Goal: Task Accomplishment & Management: Manage account settings

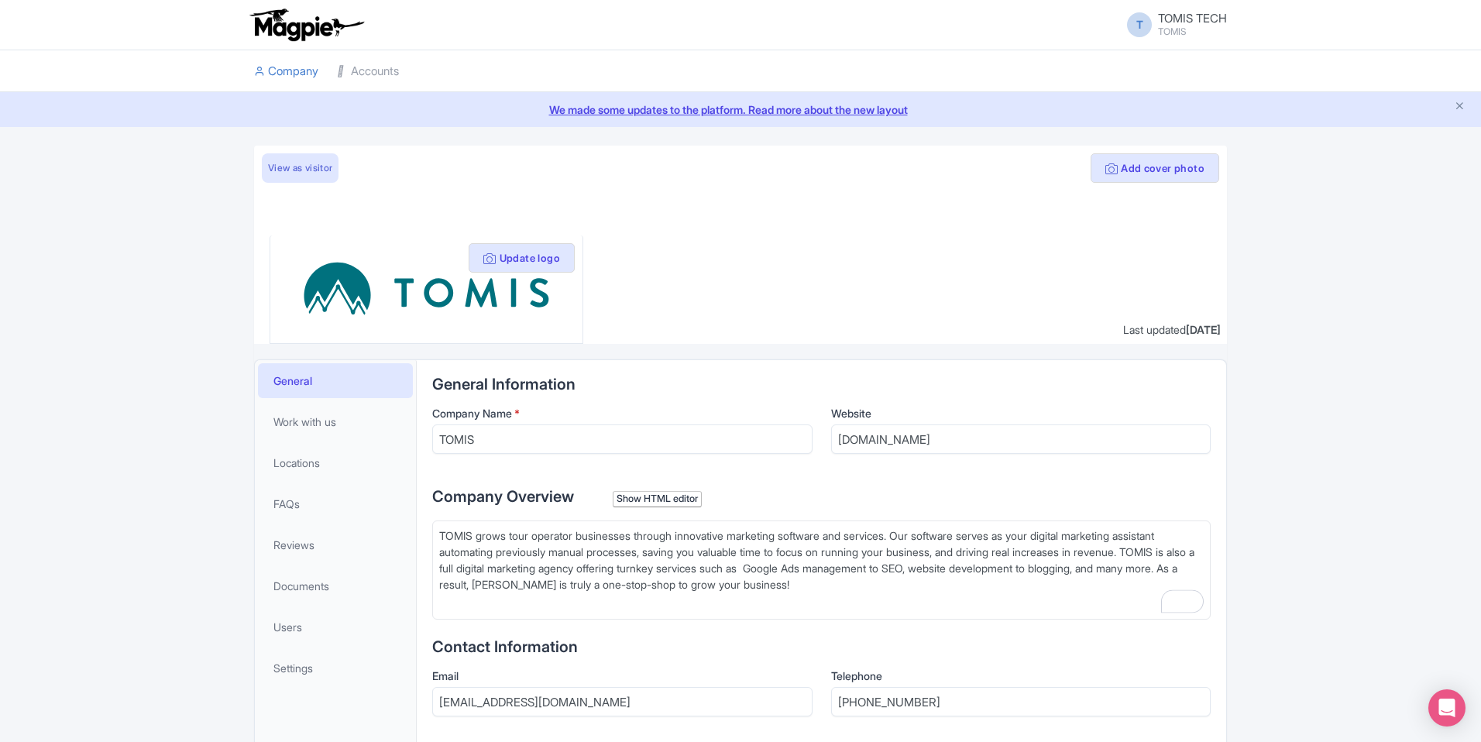
click at [377, 73] on link "Accounts" at bounding box center [368, 71] width 62 height 43
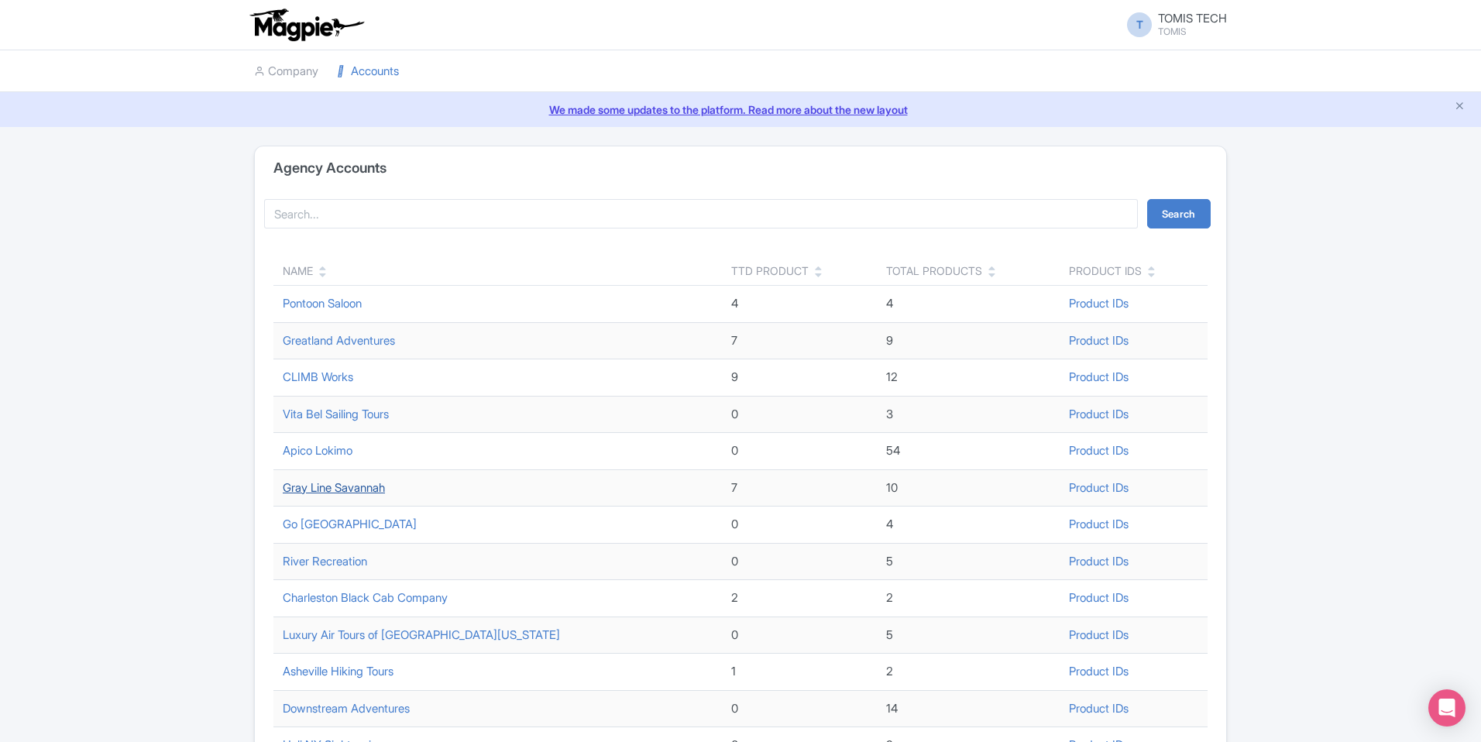
click at [364, 485] on link "Gray Line Savannah" at bounding box center [334, 487] width 102 height 15
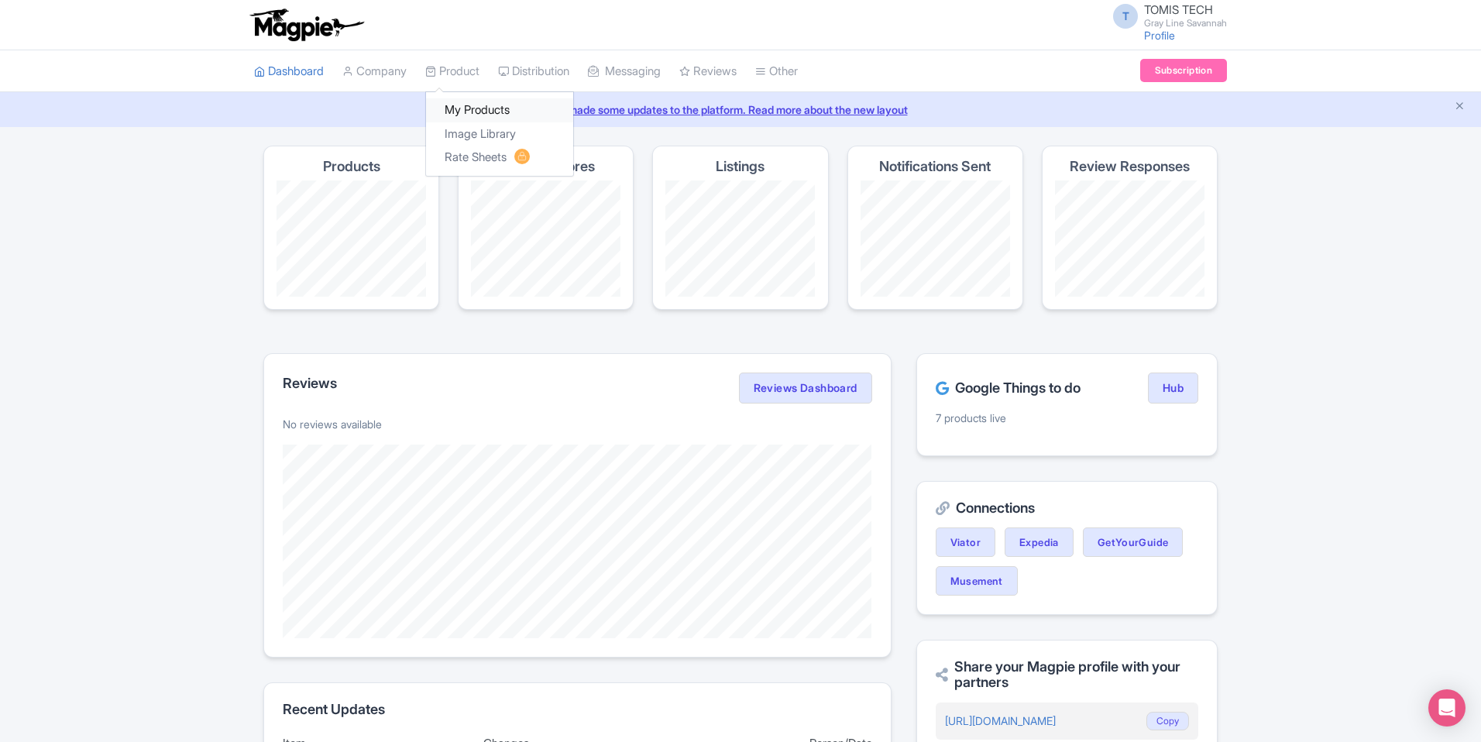
click at [466, 109] on link "My Products" at bounding box center [499, 110] width 147 height 24
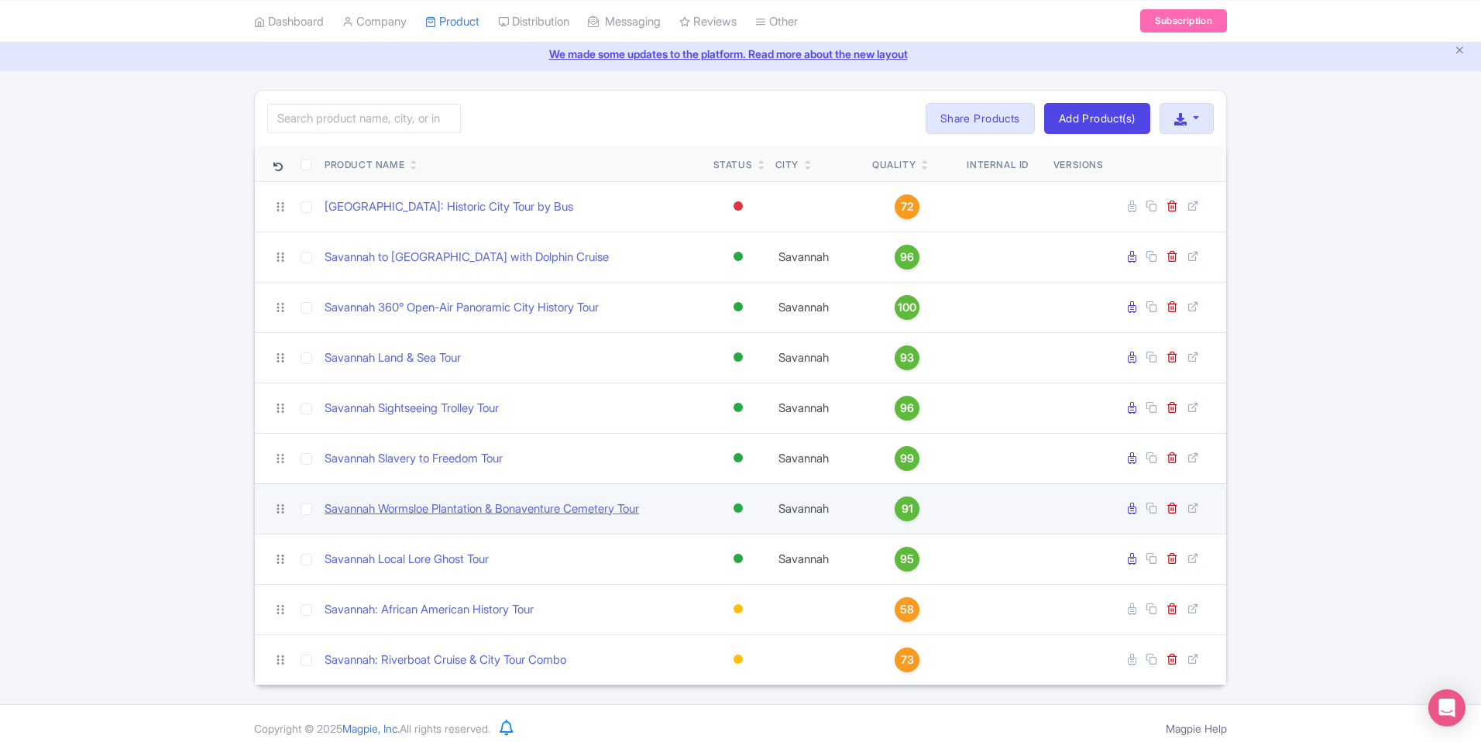
scroll to position [66, 0]
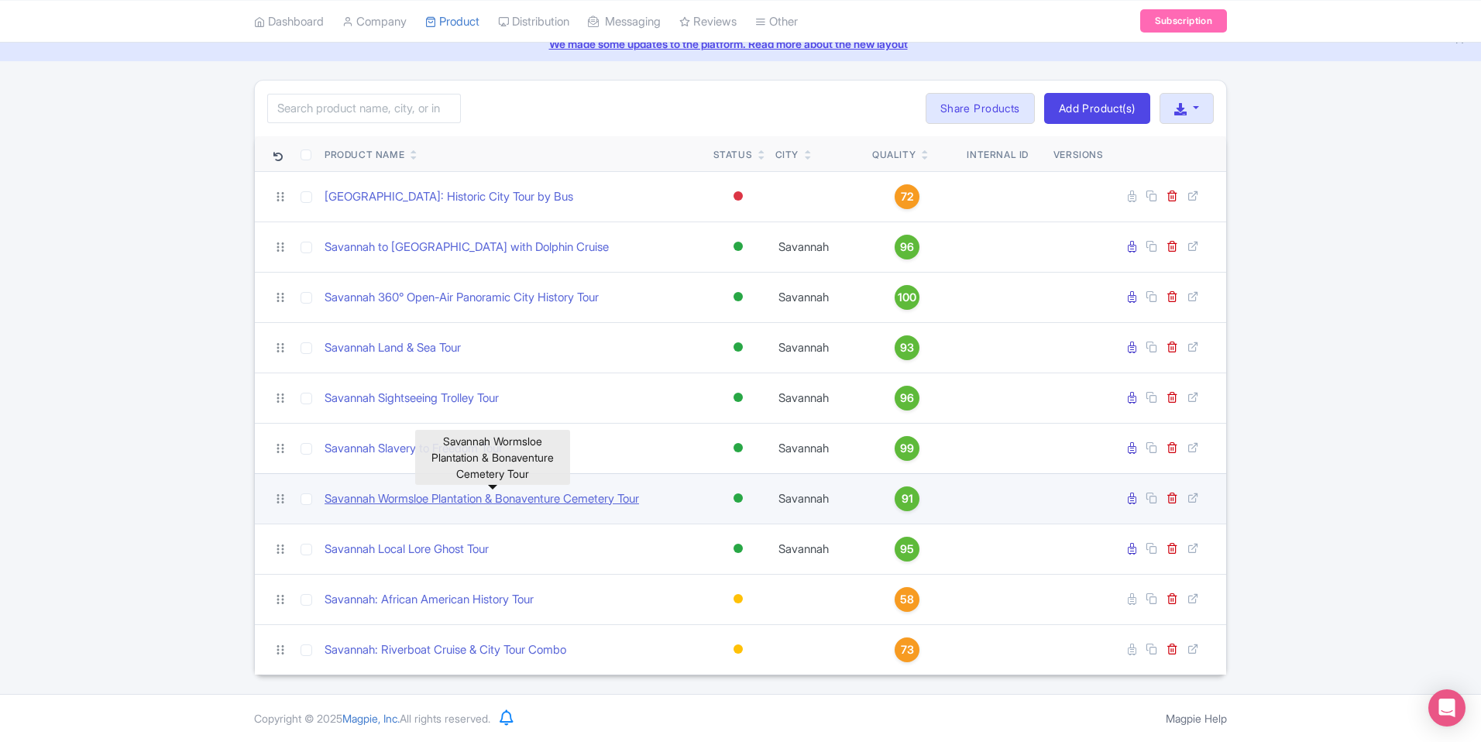
click at [606, 504] on link "Savannah Wormsloe Plantation & Bonaventure Cemetery Tour" at bounding box center [482, 499] width 315 height 18
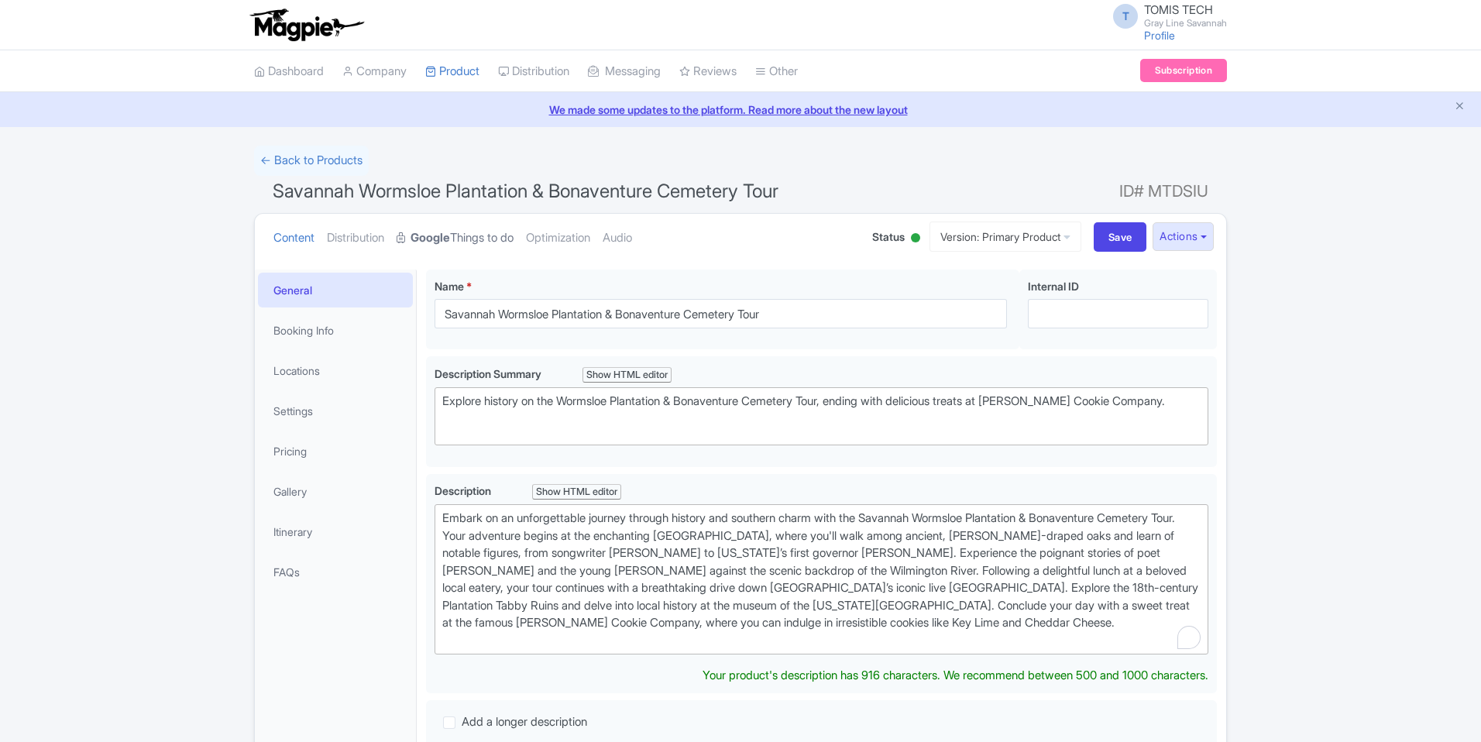
click at [490, 232] on link "Google Things to do" at bounding box center [455, 238] width 117 height 49
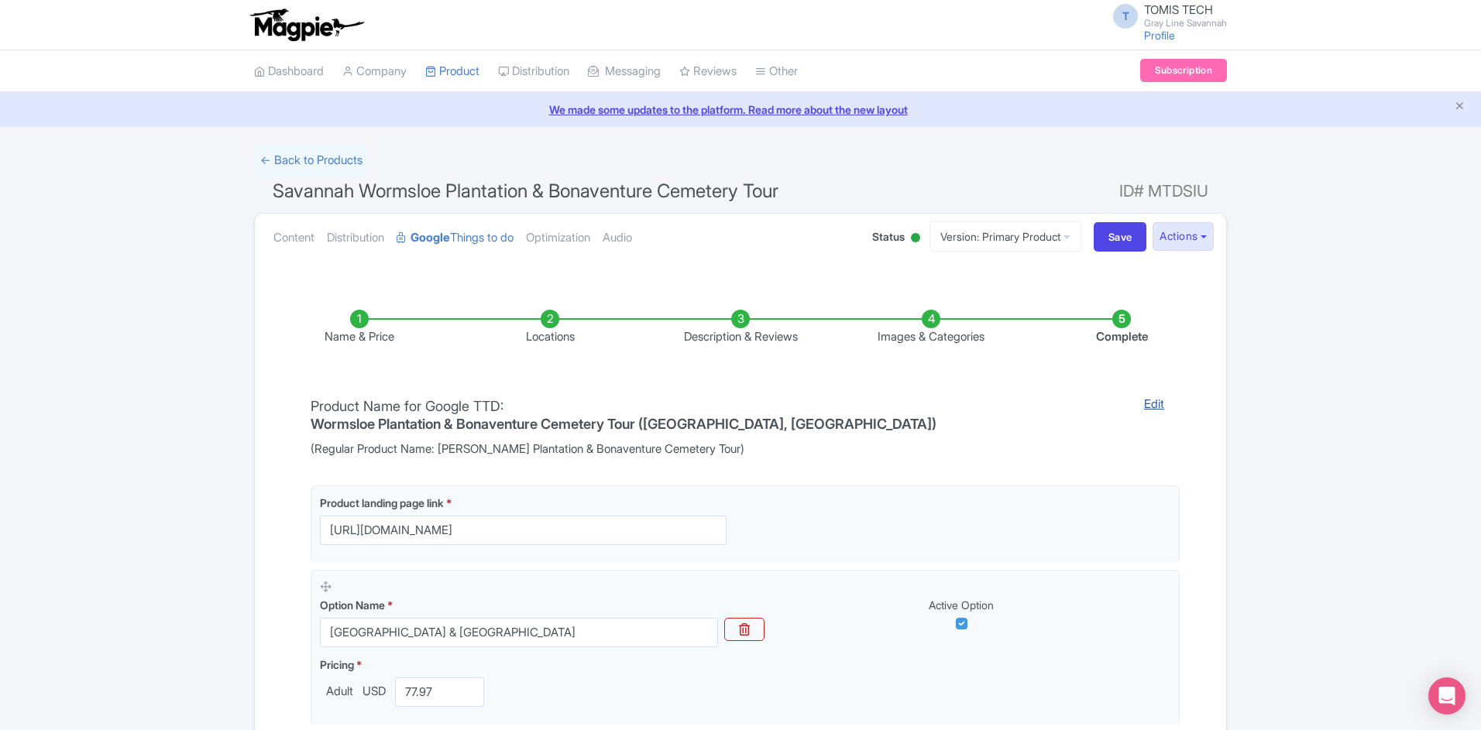
click at [1129, 404] on link "Edit" at bounding box center [1154, 427] width 51 height 63
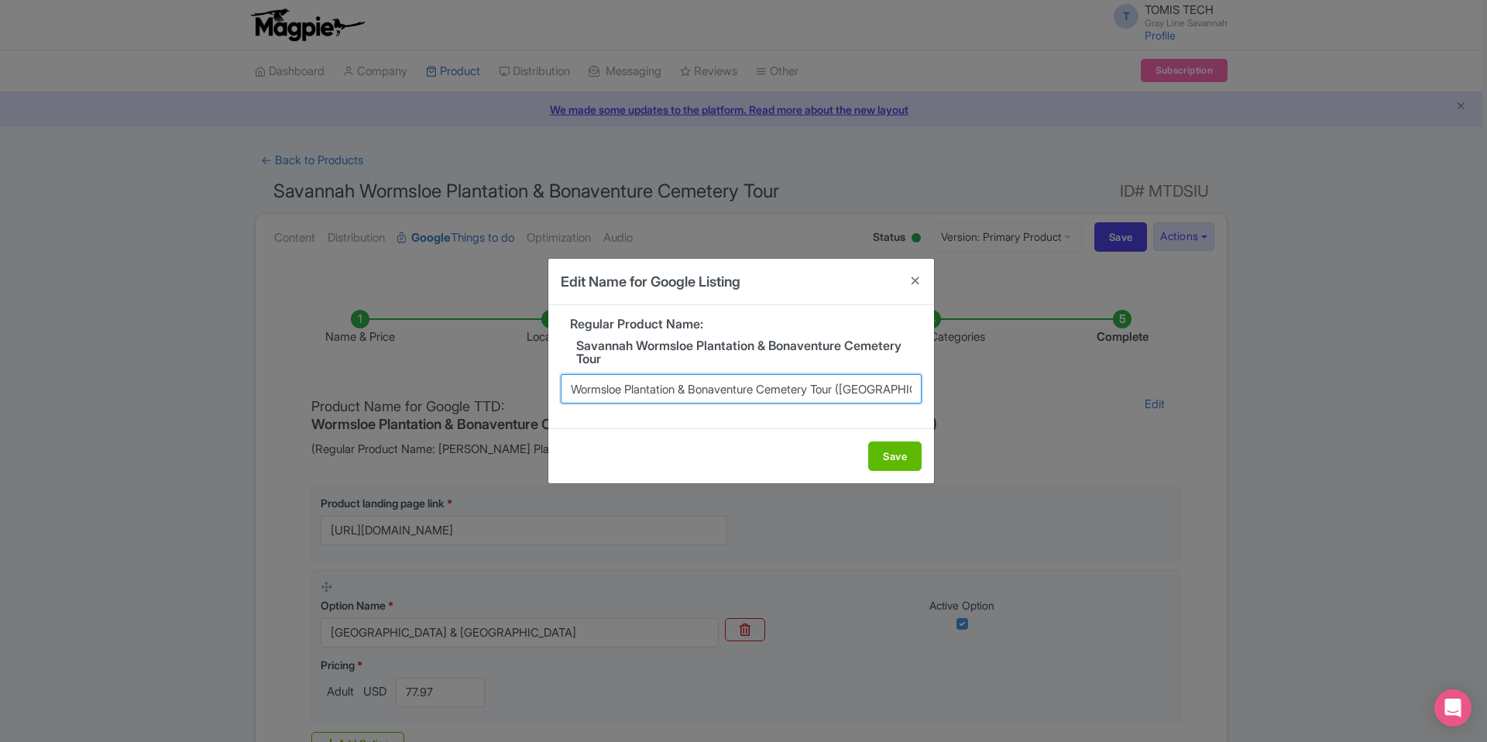
drag, startPoint x: 681, startPoint y: 393, endPoint x: 631, endPoint y: 393, distance: 50.4
click at [631, 393] on input "Wormsloe Plantation & Bonaventure Cemetery Tour (Savannah, GA)" at bounding box center [741, 388] width 361 height 29
type input "[GEOGRAPHIC_DATA] Tour ([GEOGRAPHIC_DATA], [GEOGRAPHIC_DATA])"
click at [896, 462] on button "Save" at bounding box center [894, 456] width 53 height 29
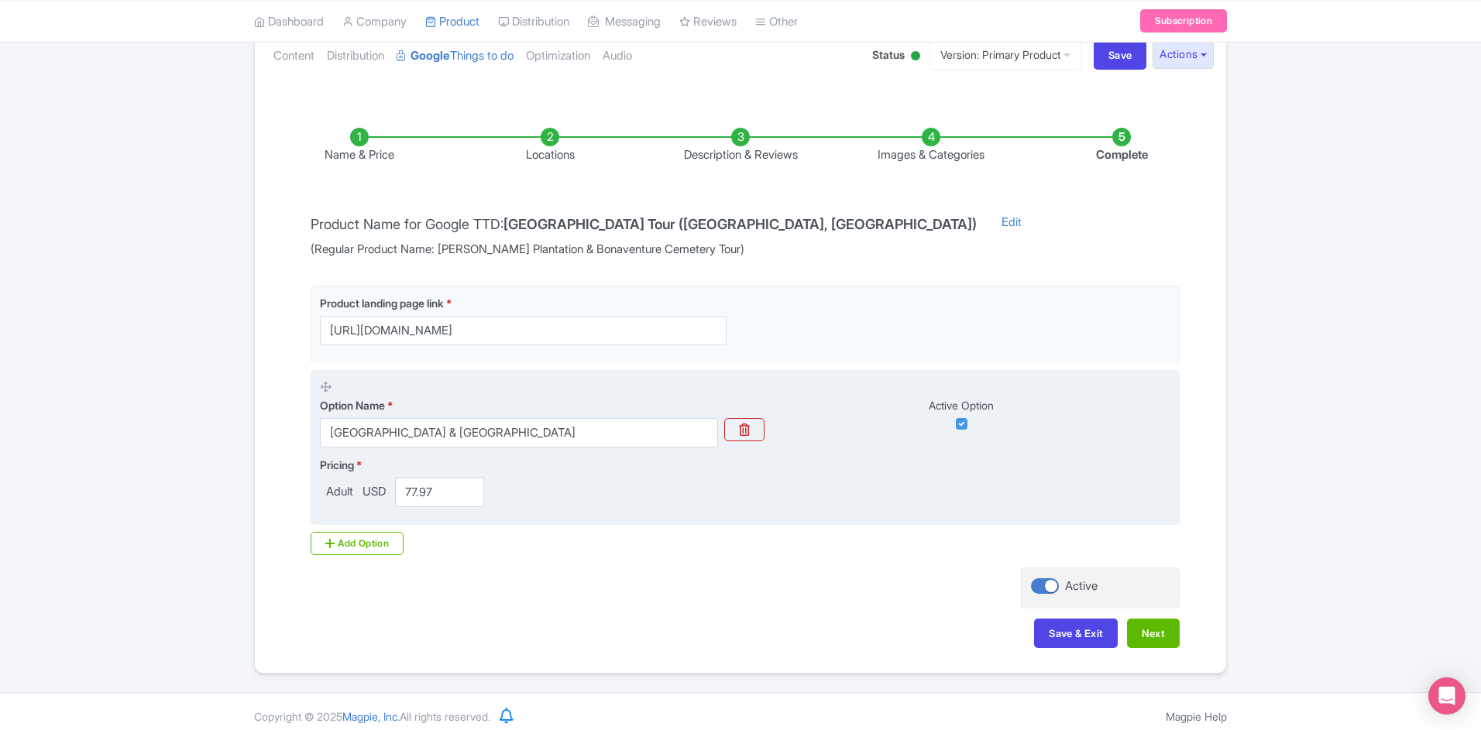
scroll to position [192, 0]
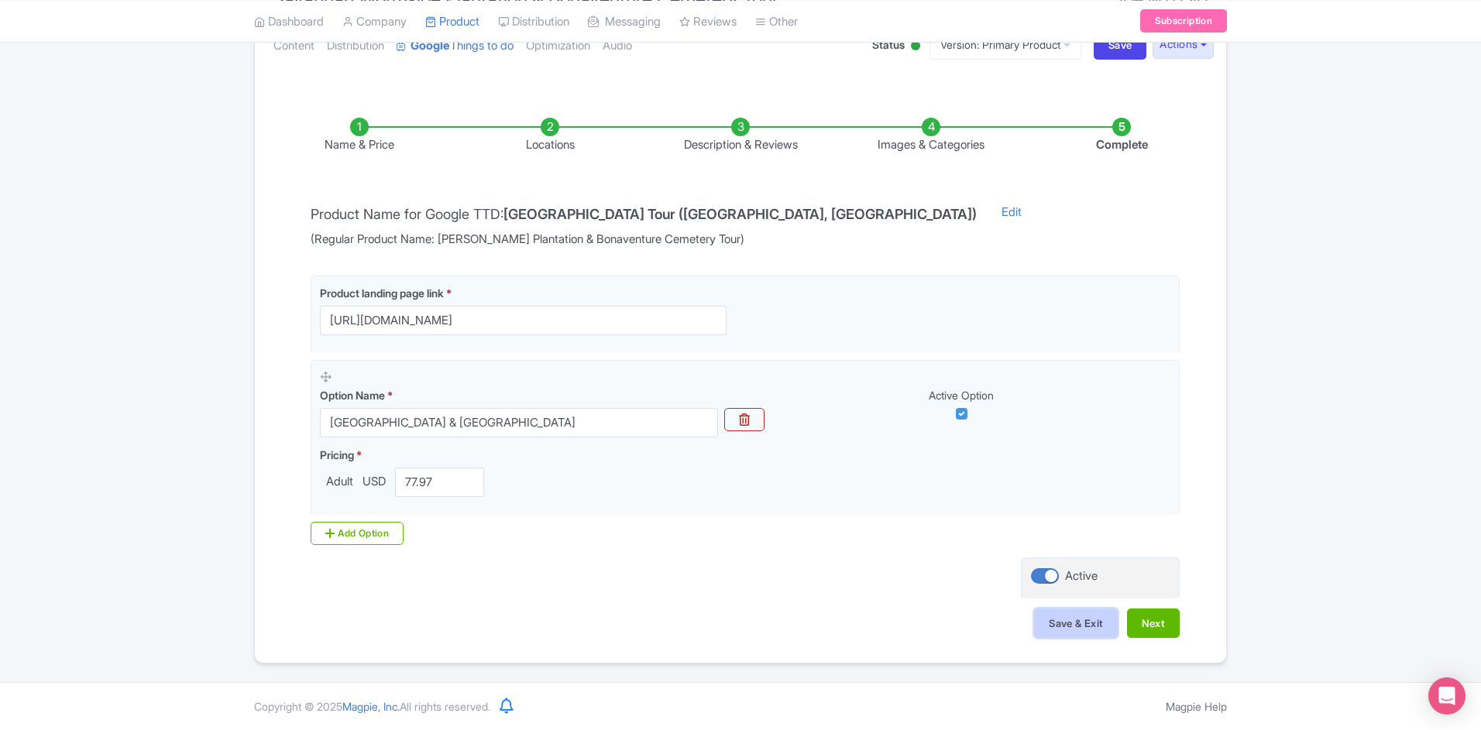
click at [1054, 632] on button "Save & Exit" at bounding box center [1076, 623] width 84 height 29
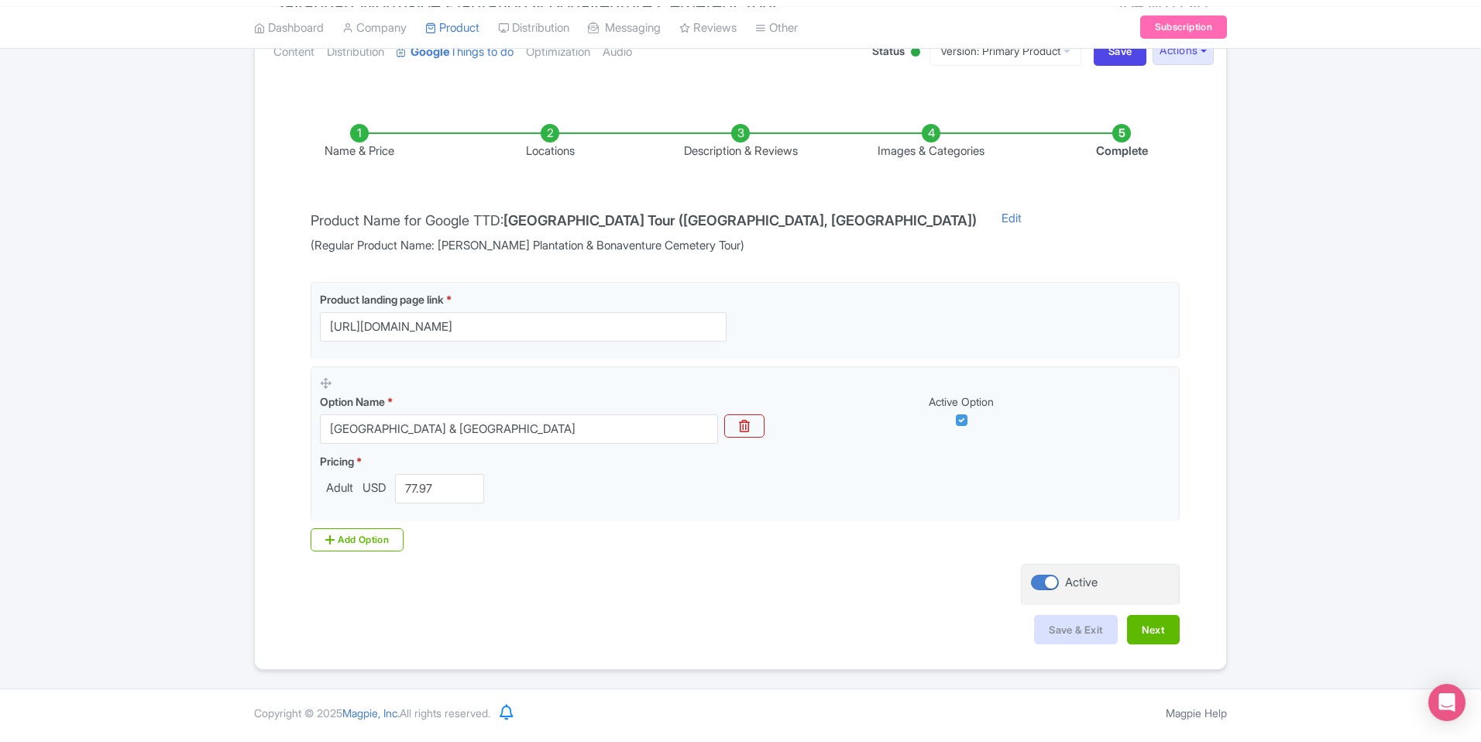
scroll to position [180, 0]
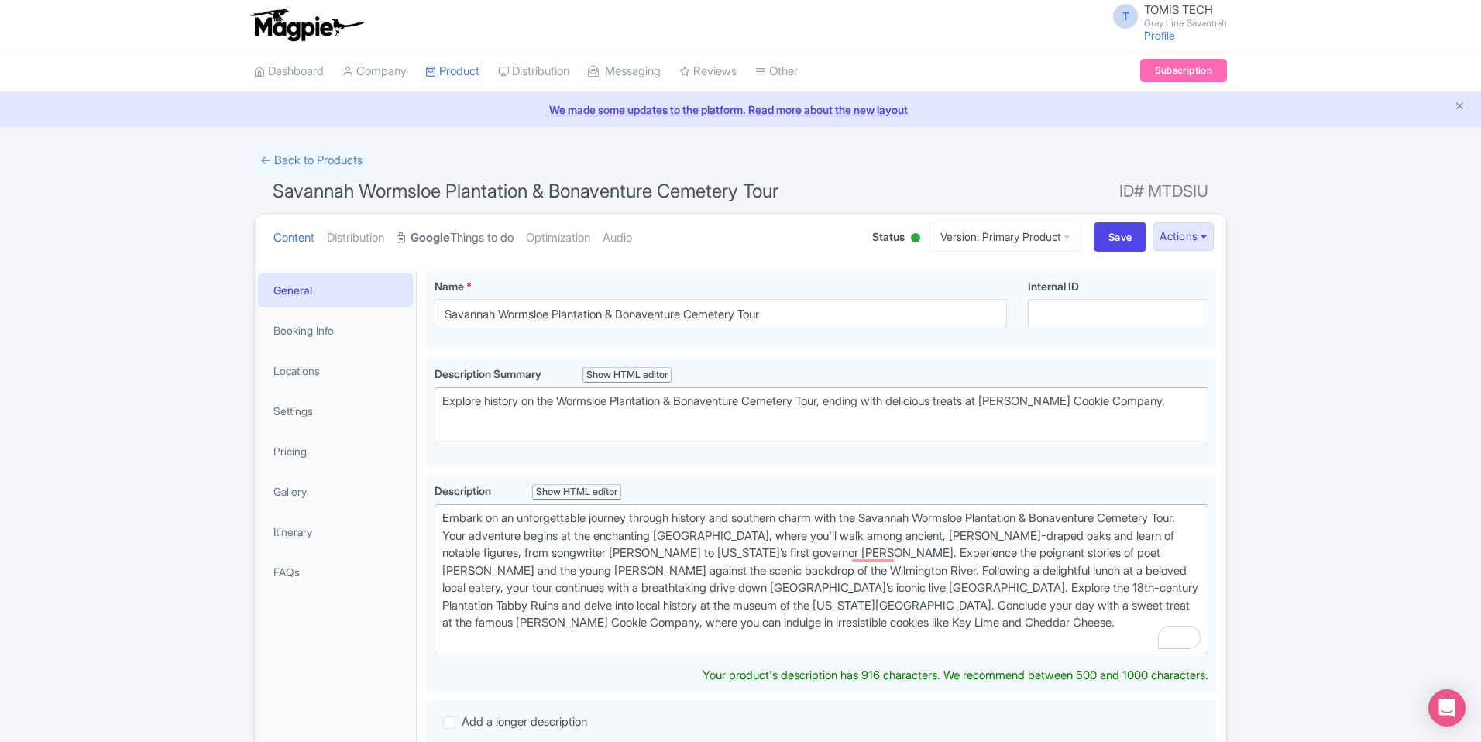
click at [492, 235] on link "Google Things to do" at bounding box center [455, 238] width 117 height 49
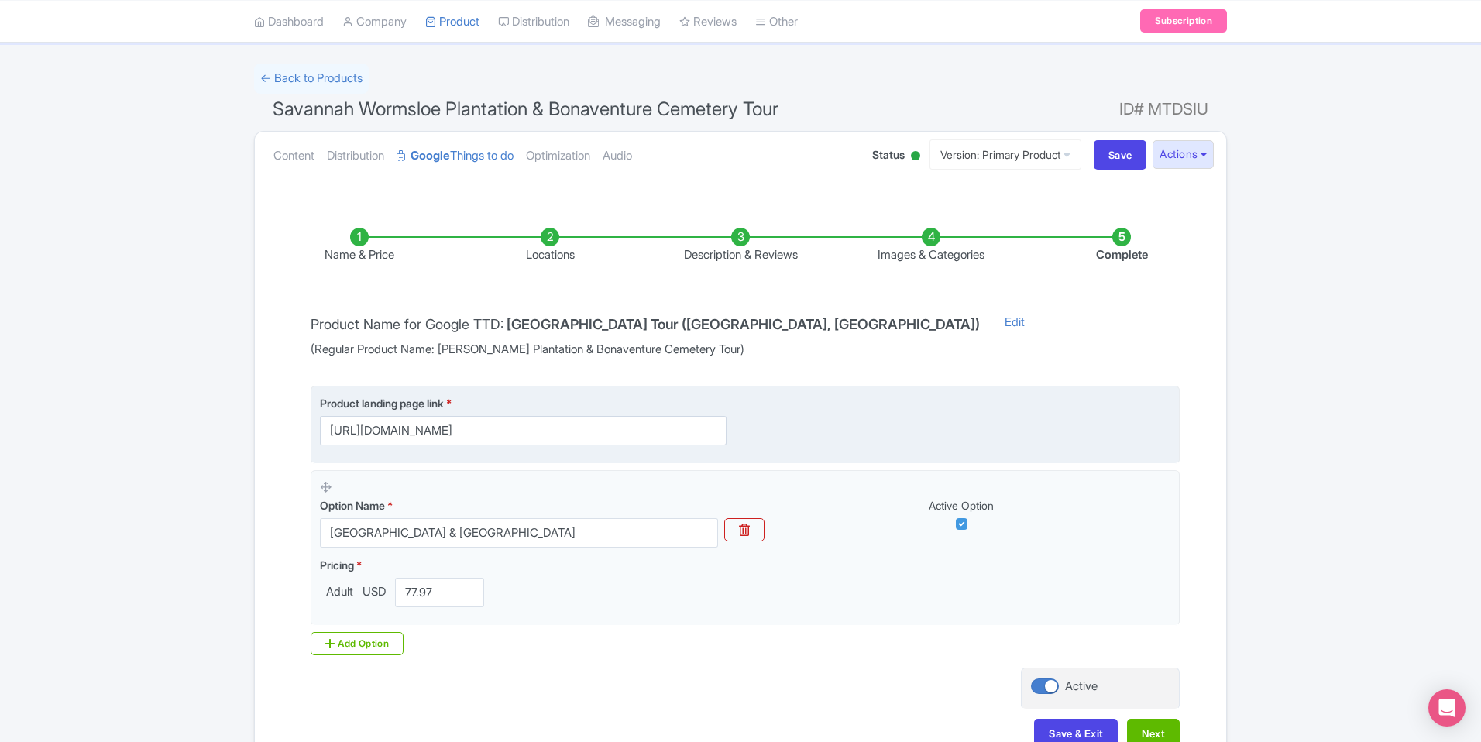
scroll to position [180, 0]
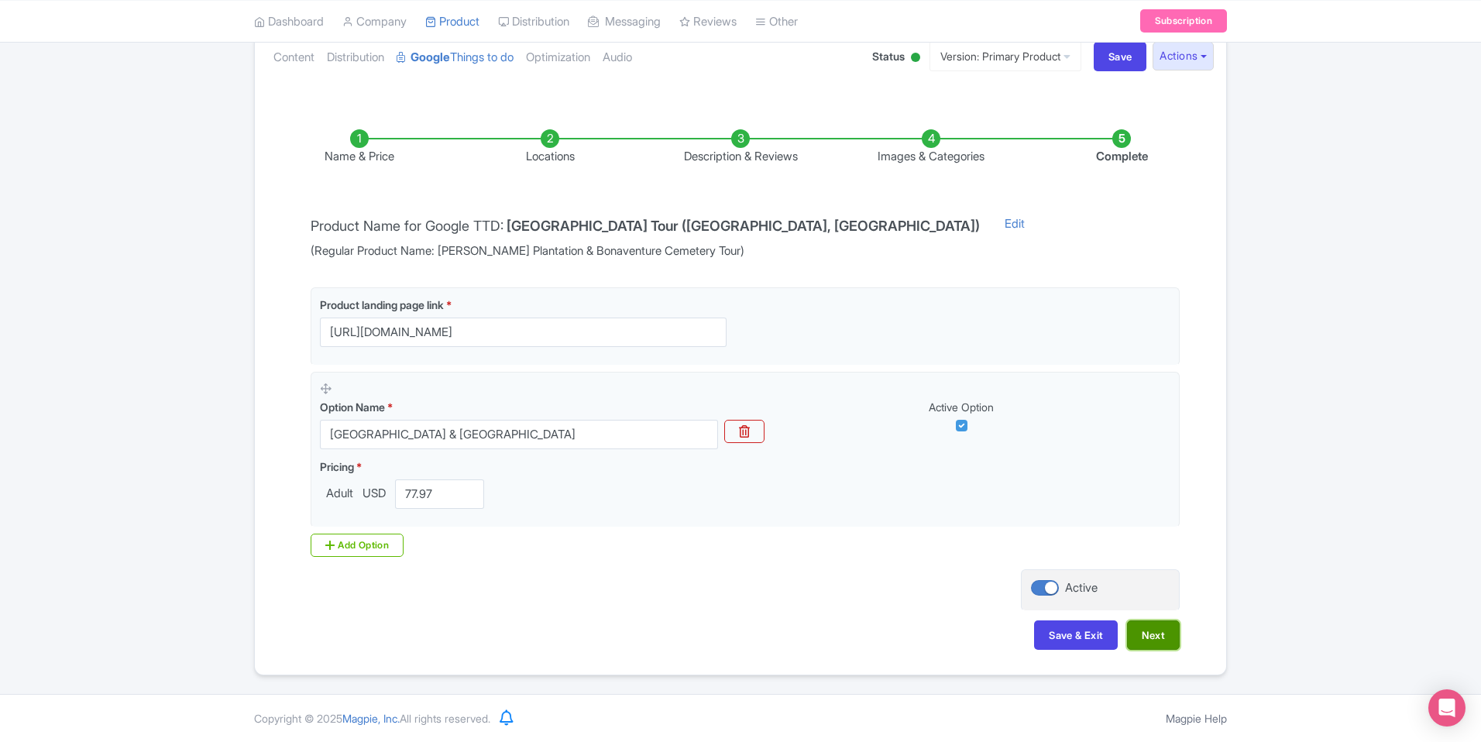
click at [1167, 640] on button "Next" at bounding box center [1153, 634] width 53 height 29
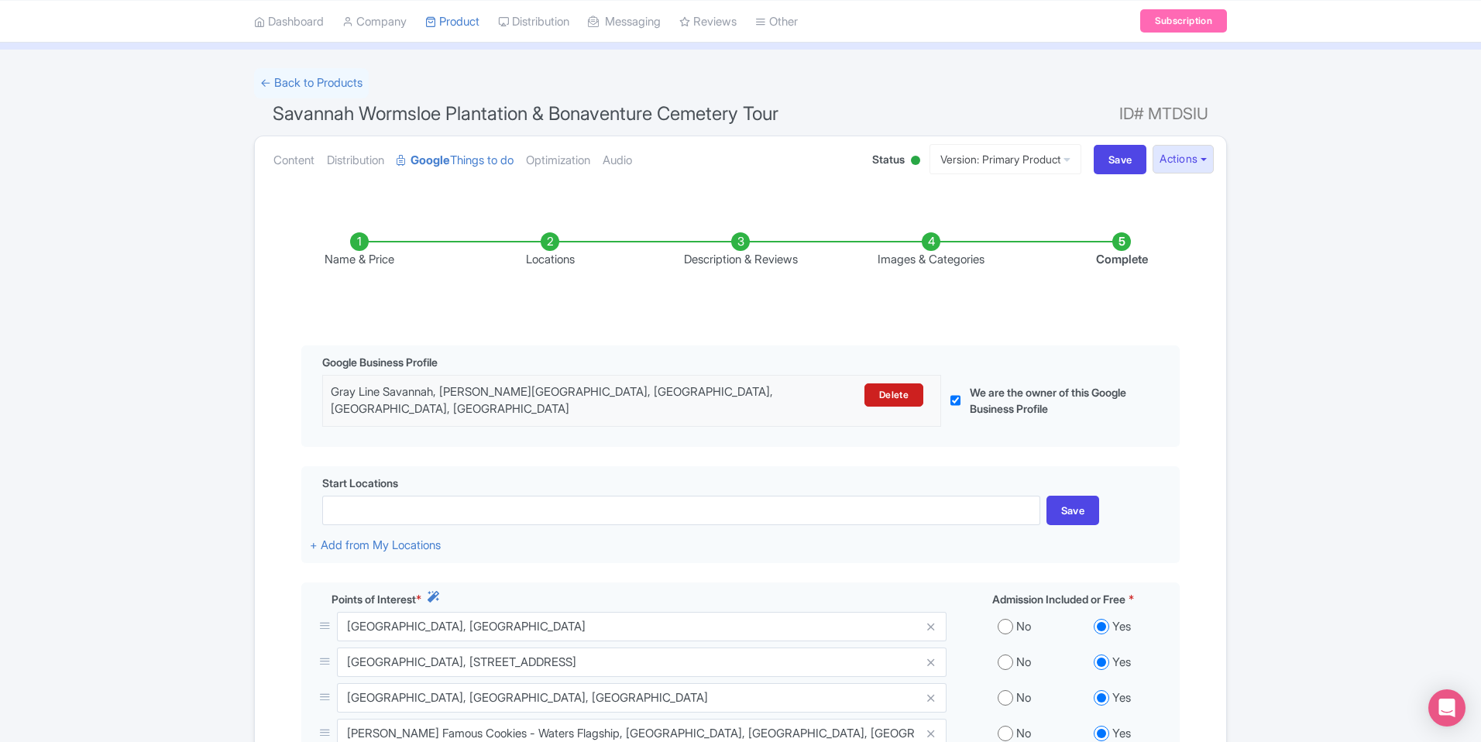
scroll to position [0, 0]
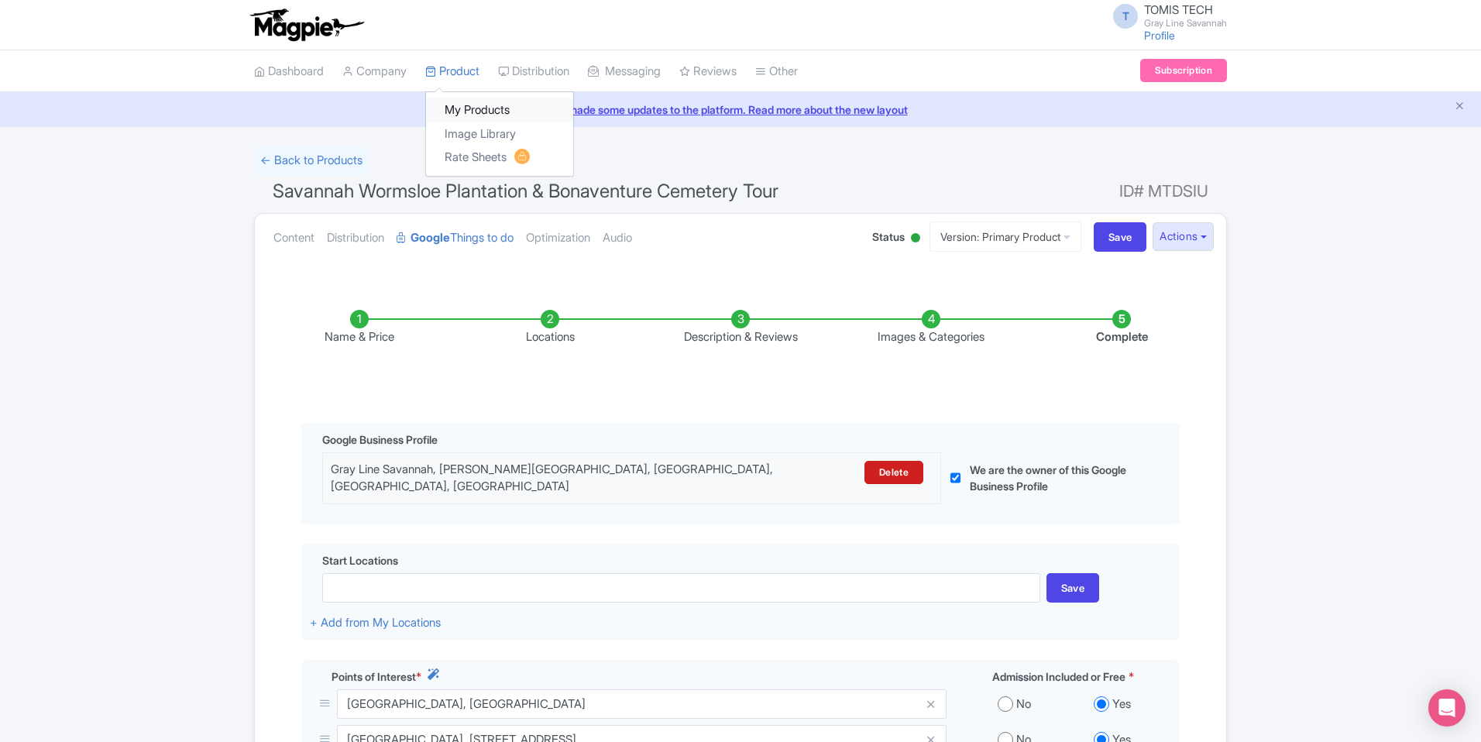
click at [477, 116] on link "My Products" at bounding box center [499, 110] width 147 height 24
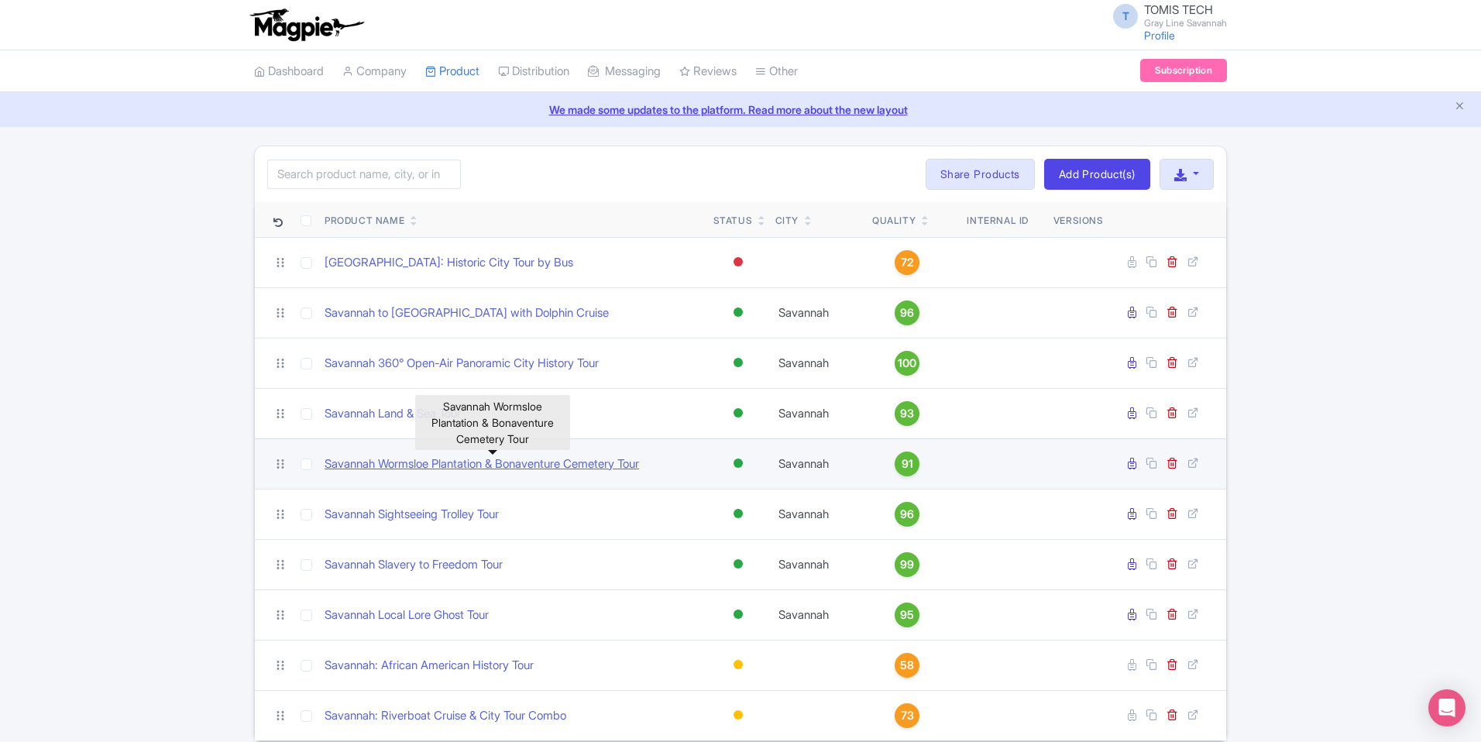
click at [624, 459] on link "Savannah Wormsloe Plantation & Bonaventure Cemetery Tour" at bounding box center [482, 464] width 315 height 18
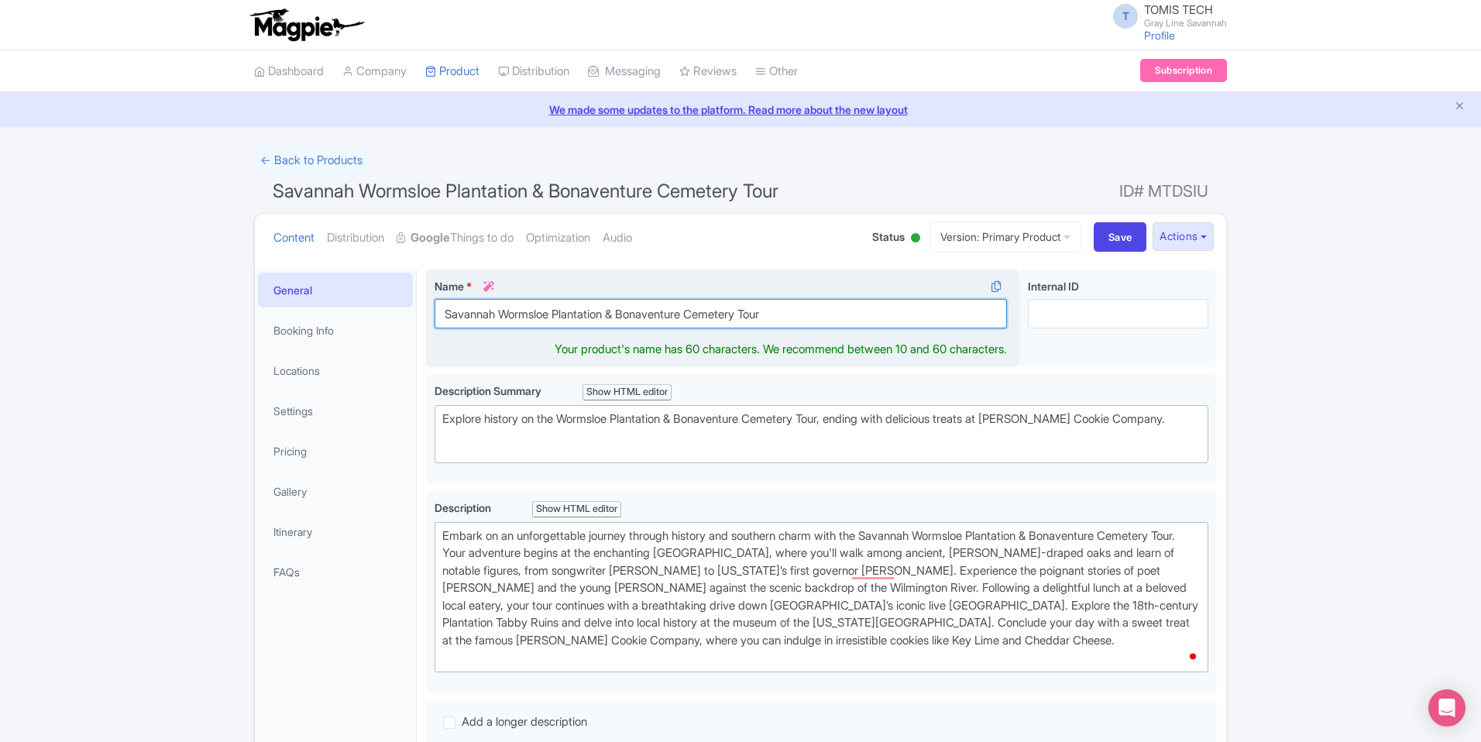
drag, startPoint x: 611, startPoint y: 315, endPoint x: 562, endPoint y: 317, distance: 49.6
click at [562, 317] on input "Savannah Wormsloe Plantation & Bonaventure Cemetery Tour" at bounding box center [721, 313] width 572 height 29
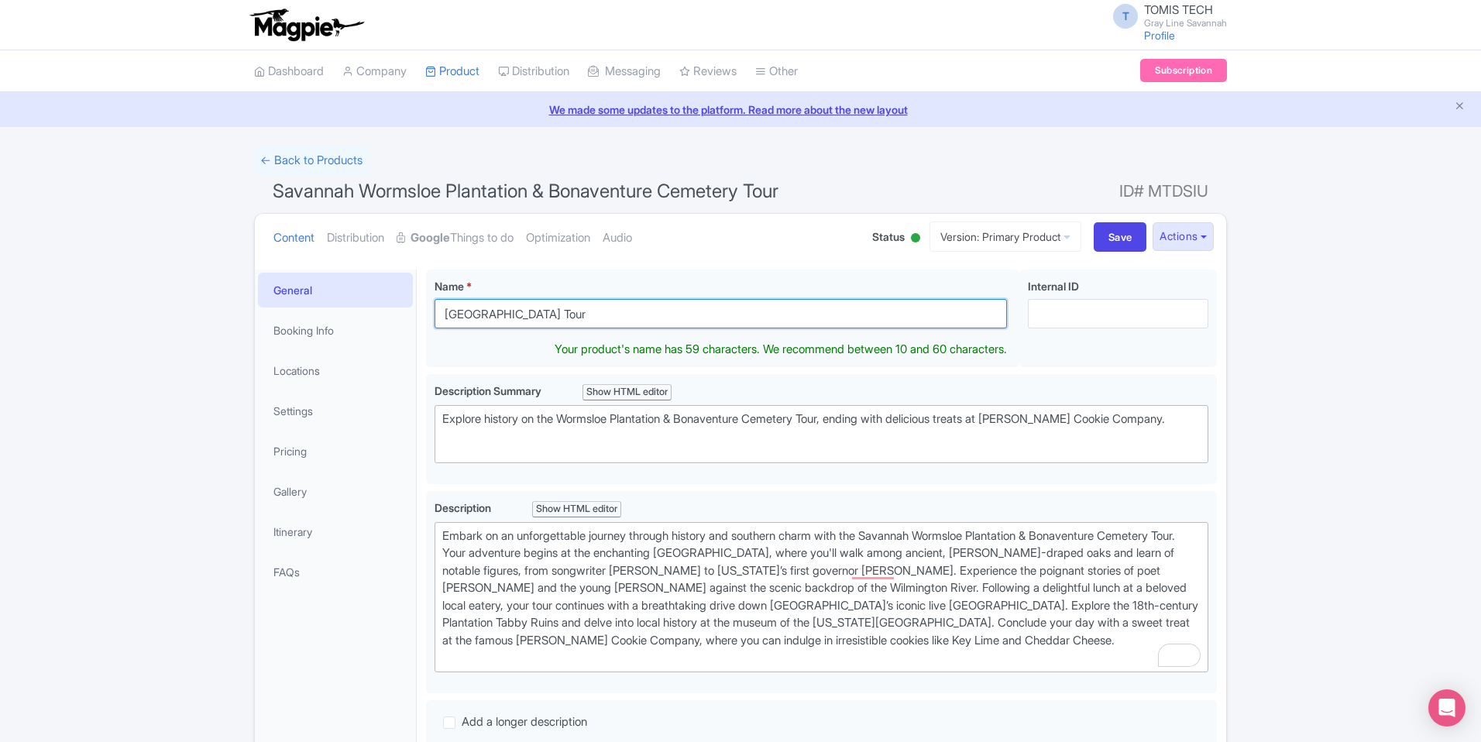
type input "[GEOGRAPHIC_DATA] Tour"
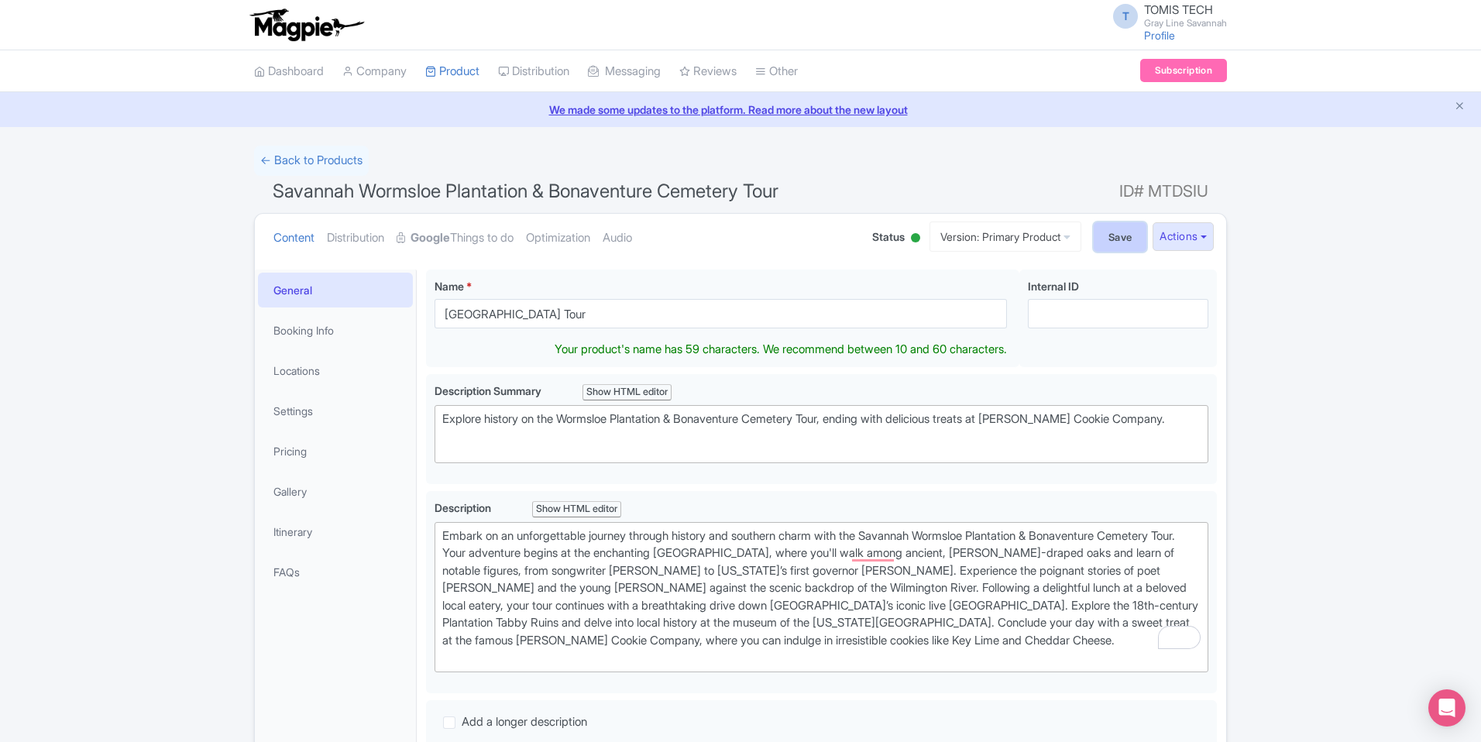
click at [1112, 235] on input "Save" at bounding box center [1120, 236] width 53 height 29
type input "Saving..."
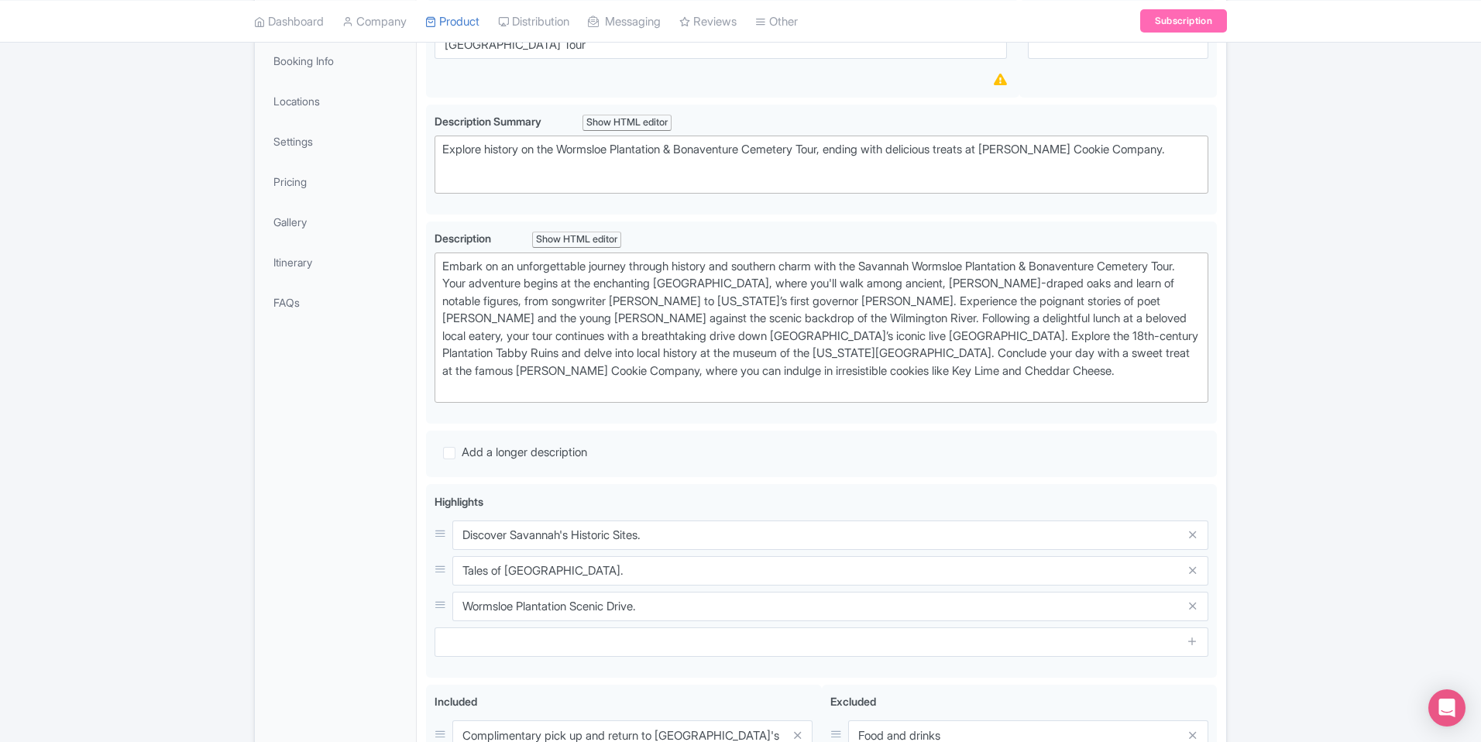
scroll to position [270, 0]
